Goal: Information Seeking & Learning: Learn about a topic

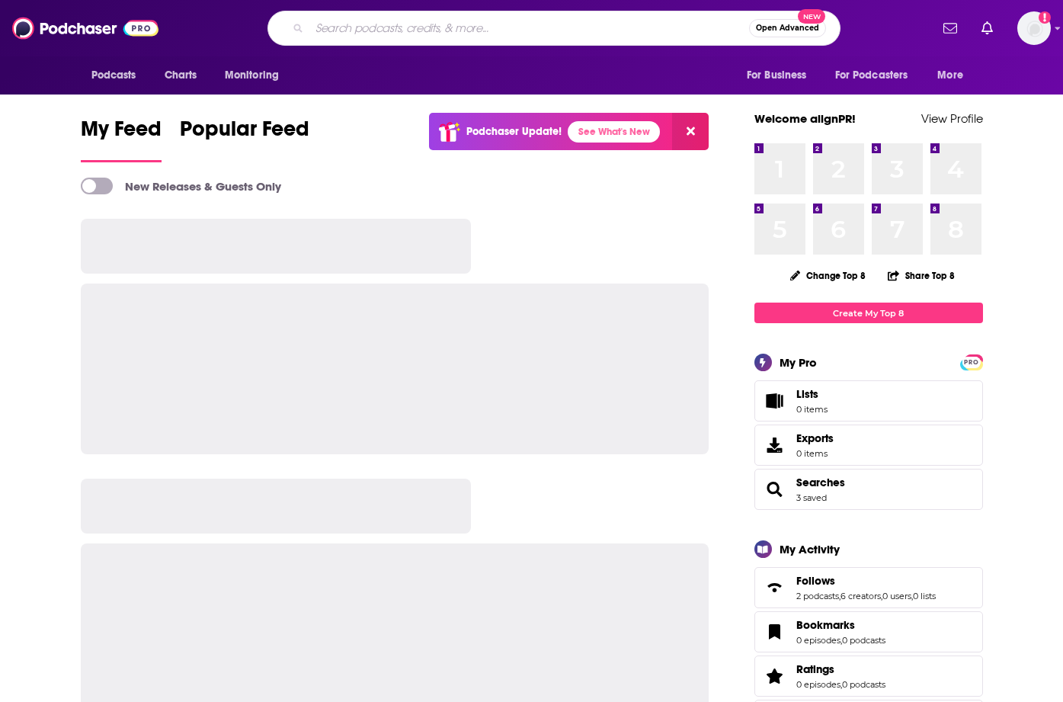
click at [440, 29] on input "Search podcasts, credits, & more..." at bounding box center [529, 28] width 440 height 24
type input "Talking Shttt Podcast"
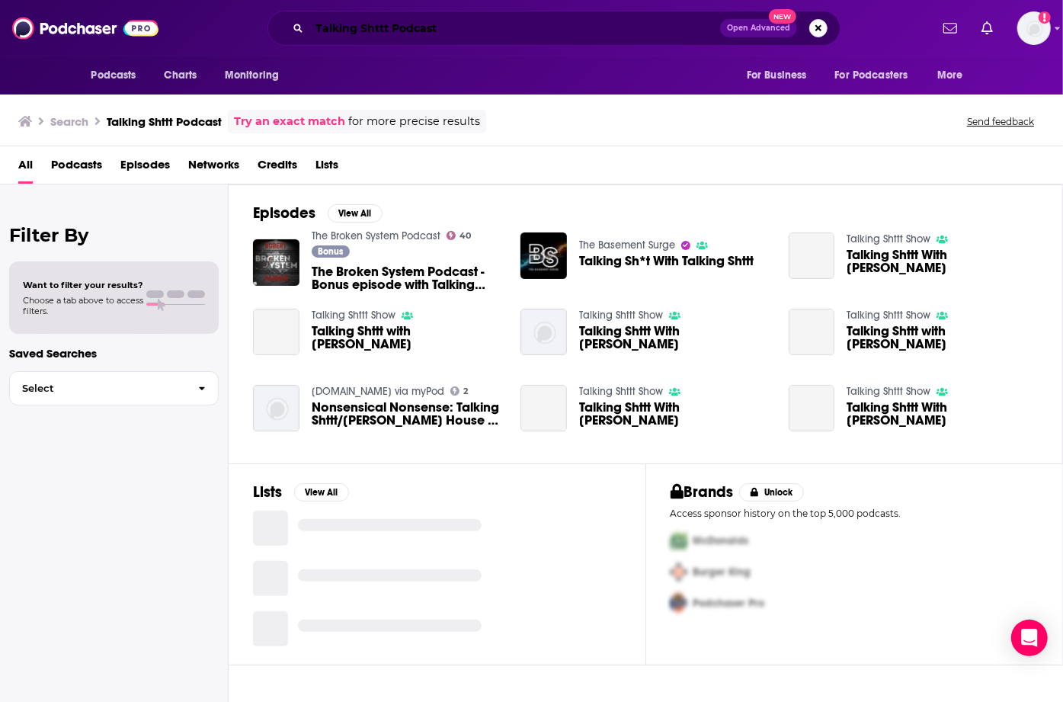
click at [365, 31] on input "Talking Shttt Podcast" at bounding box center [514, 28] width 411 height 24
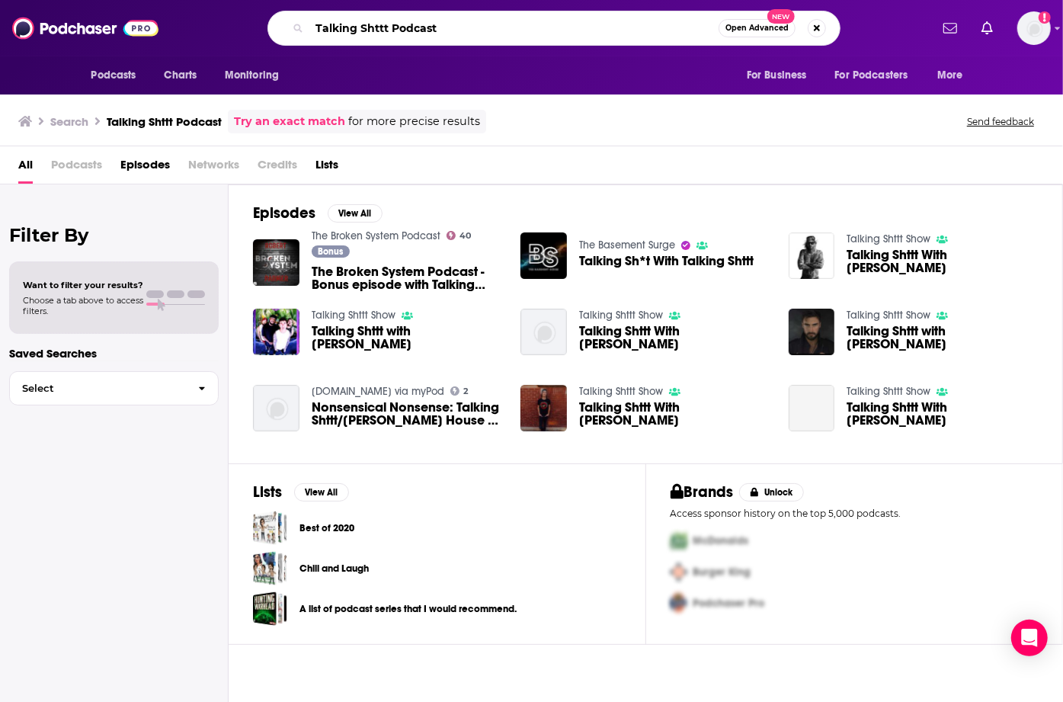
click at [478, 26] on input "Talking Shttt Podcast" at bounding box center [513, 28] width 409 height 24
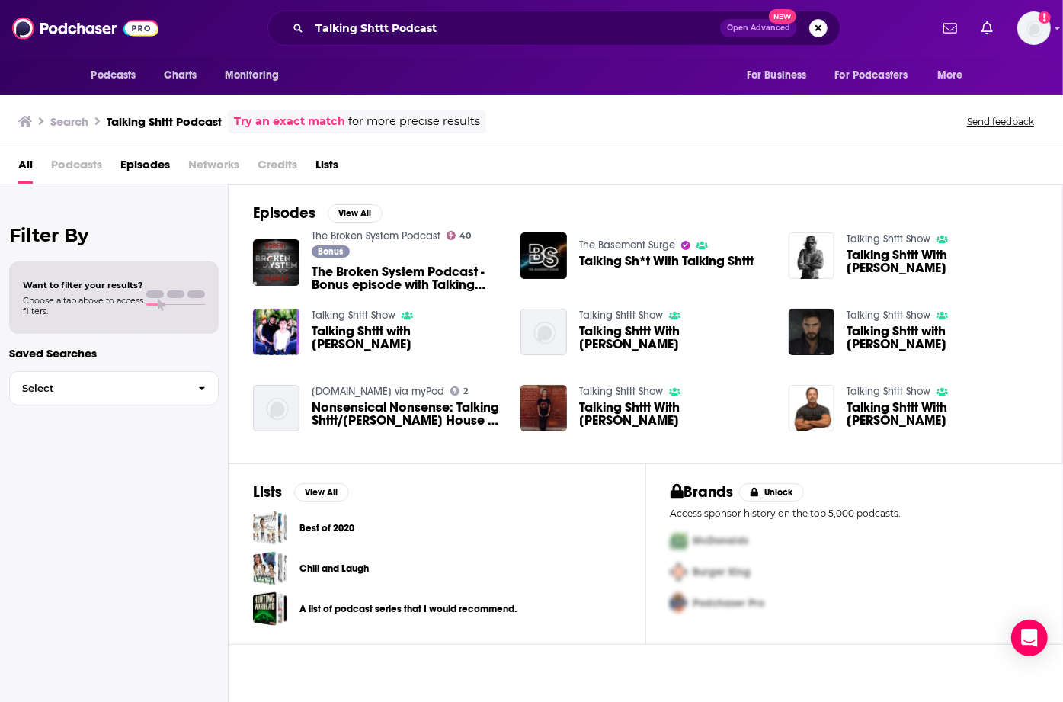
click at [275, 322] on img "Talking Shttt with Felicity" at bounding box center [276, 332] width 46 height 46
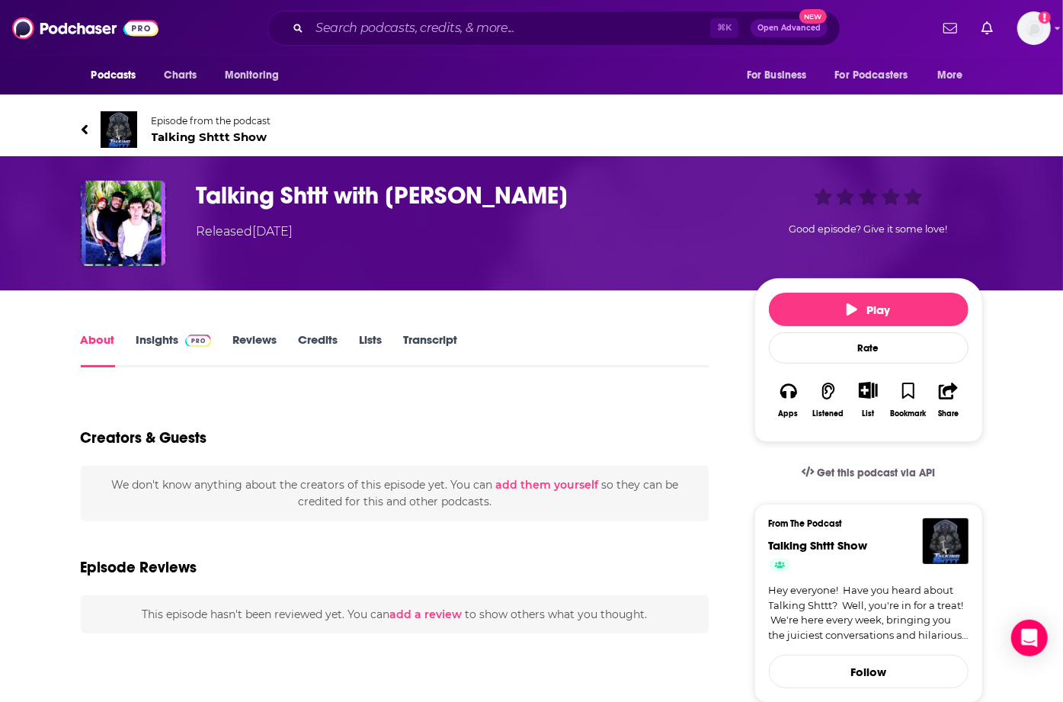
click at [128, 117] on img at bounding box center [119, 129] width 37 height 37
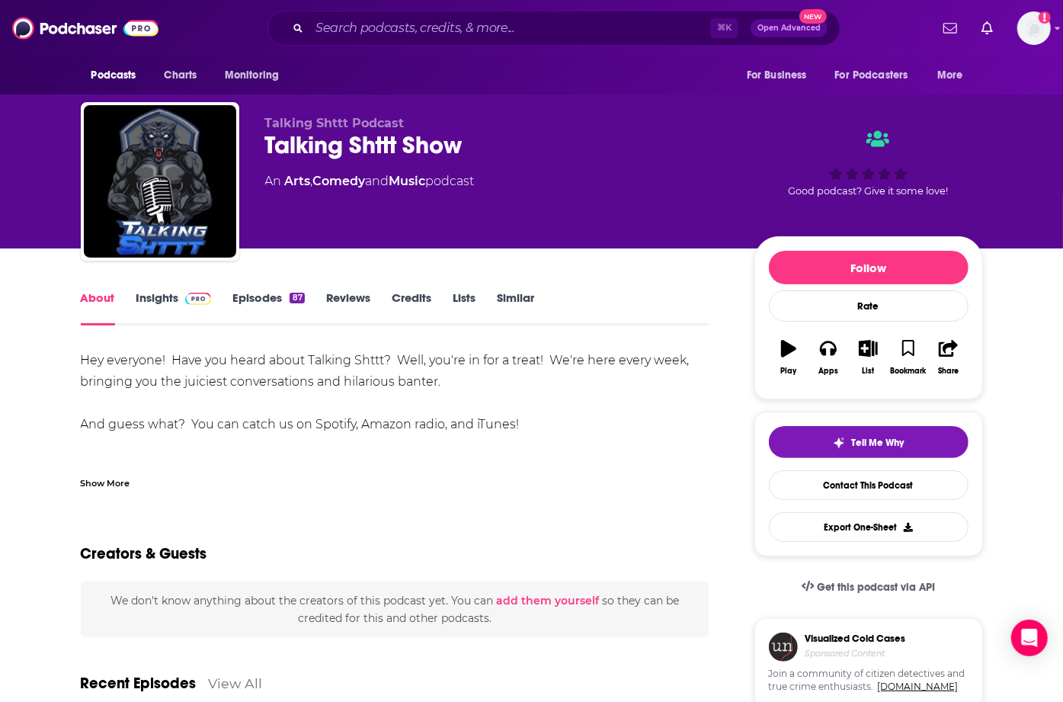
click at [165, 297] on link "Insights" at bounding box center [173, 307] width 75 height 35
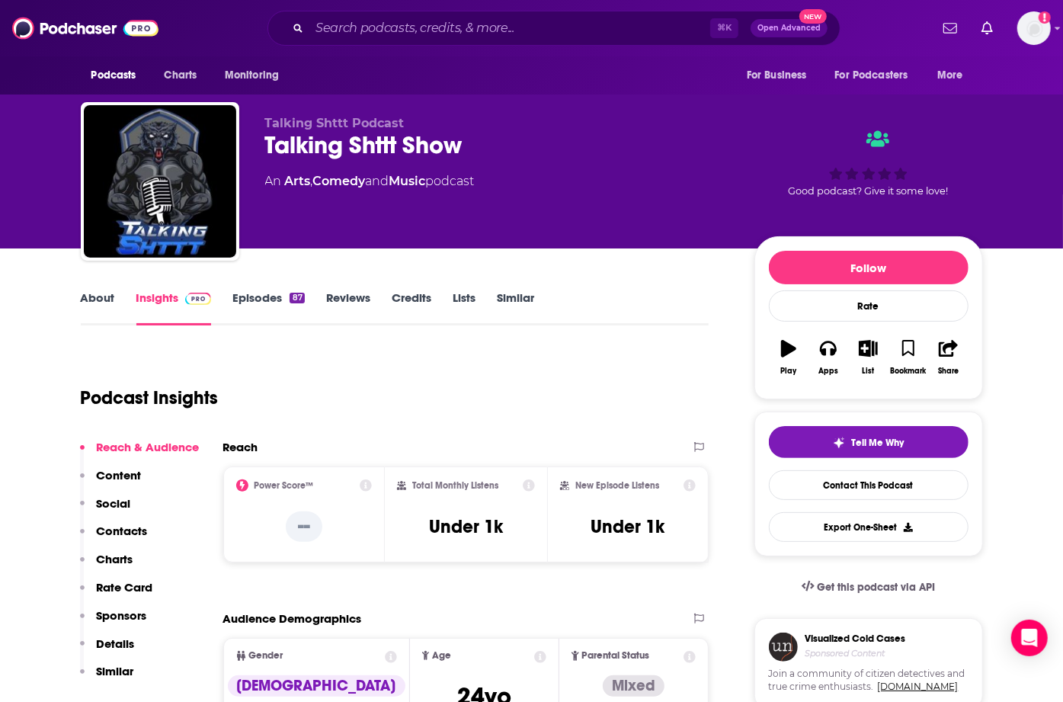
click at [107, 296] on link "About" at bounding box center [98, 307] width 34 height 35
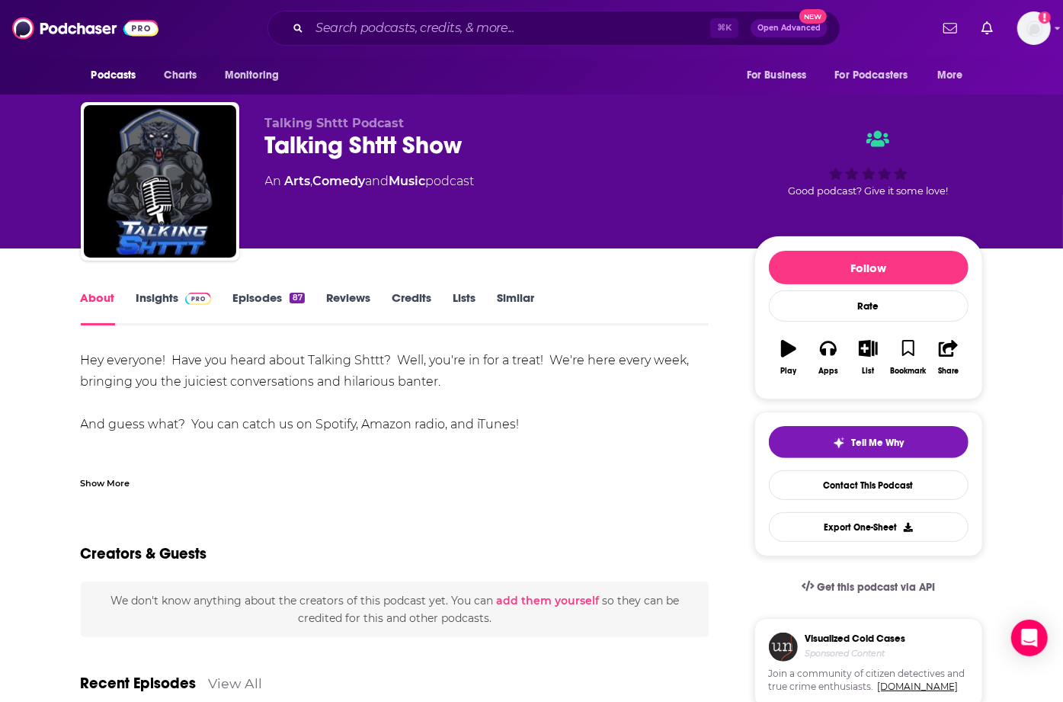
click at [163, 296] on link "Insights" at bounding box center [173, 307] width 75 height 35
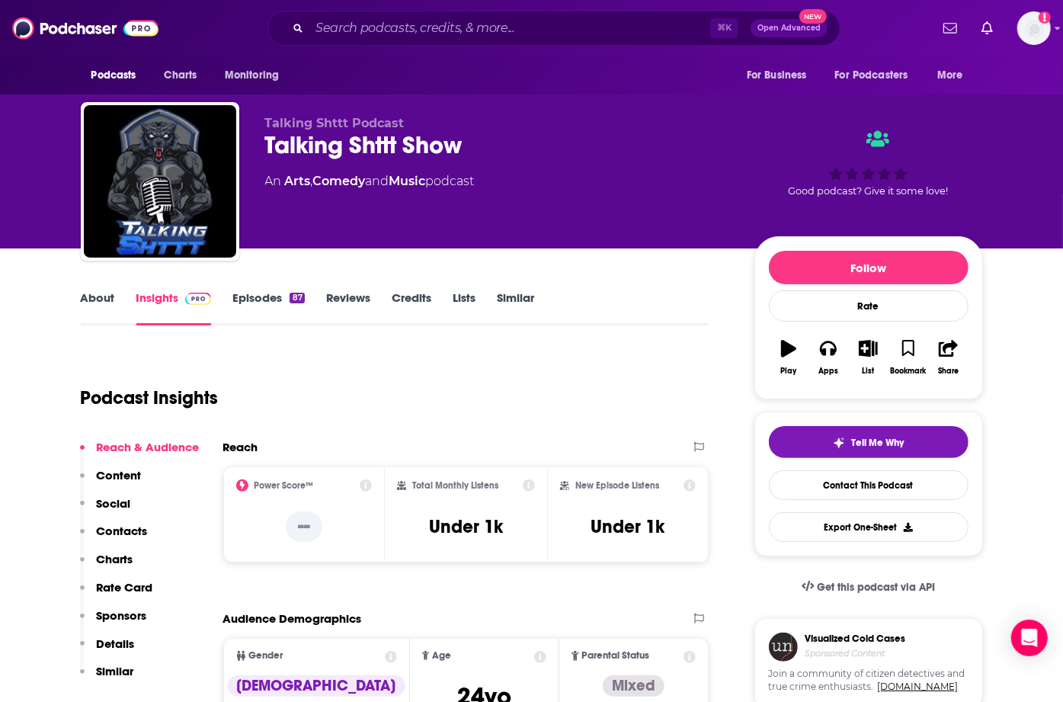
click at [88, 300] on link "About" at bounding box center [98, 307] width 34 height 35
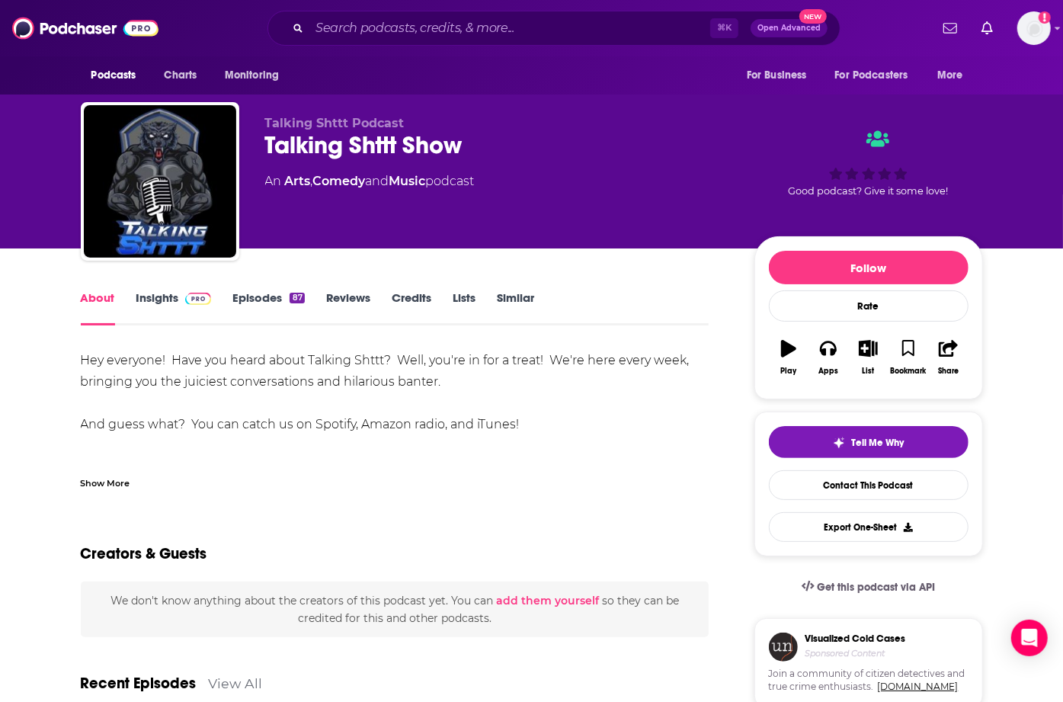
click at [239, 302] on link "Episodes 87" at bounding box center [268, 307] width 72 height 35
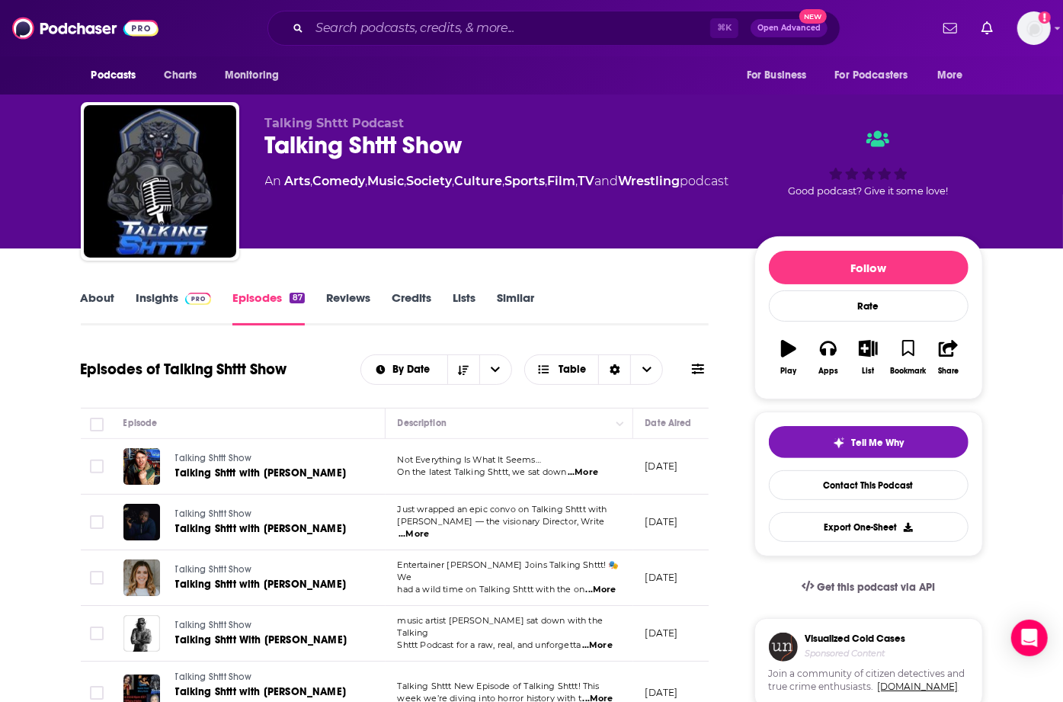
click at [115, 32] on img at bounding box center [85, 28] width 146 height 29
